Goal: Task Accomplishment & Management: Manage account settings

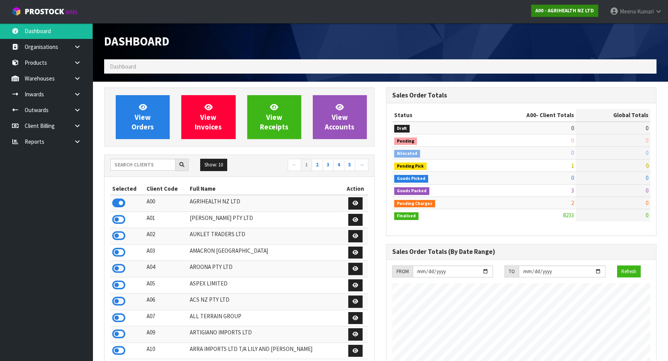
scroll to position [583, 281]
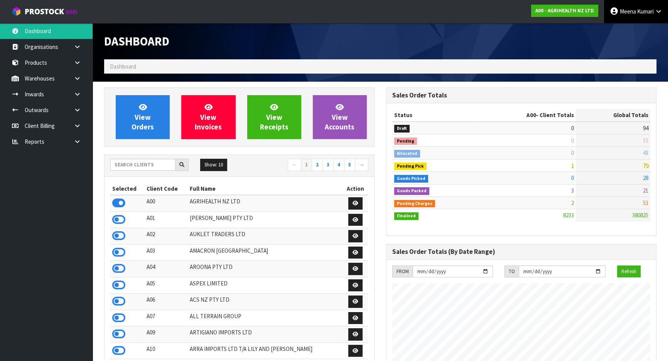
click at [658, 12] on icon at bounding box center [657, 11] width 7 height 6
click at [654, 25] on link "Logout" at bounding box center [636, 30] width 61 height 10
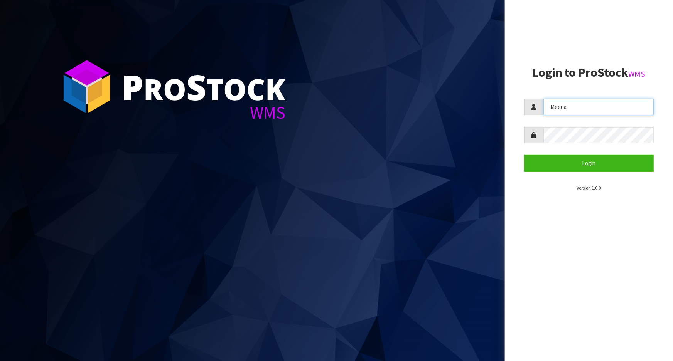
drag, startPoint x: 572, startPoint y: 108, endPoint x: 511, endPoint y: 107, distance: 61.7
click at [511, 107] on aside "Login to ProStock WMS Meena Login Version 1.0.0" at bounding box center [589, 180] width 168 height 361
type input "KARLENE"
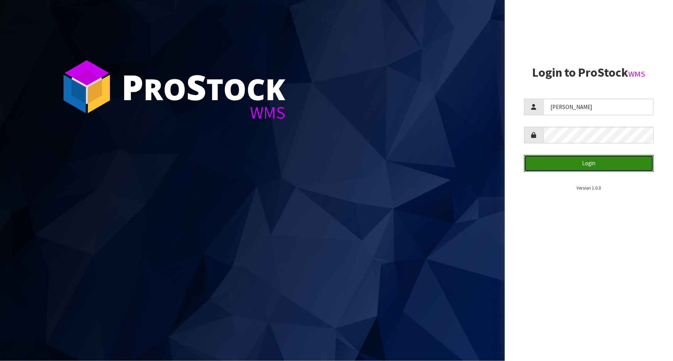
click at [595, 161] on button "Login" at bounding box center [589, 163] width 130 height 17
